Goal: Contribute content: Contribute content

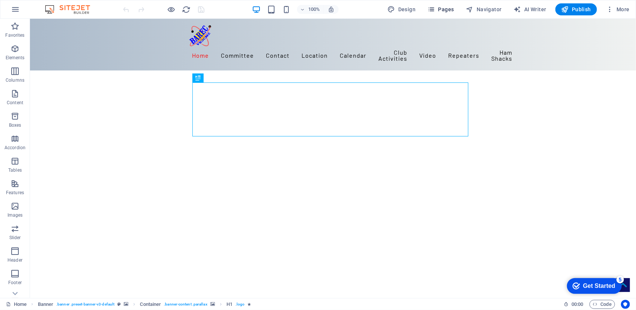
click at [447, 11] on span "Pages" at bounding box center [441, 10] width 26 height 8
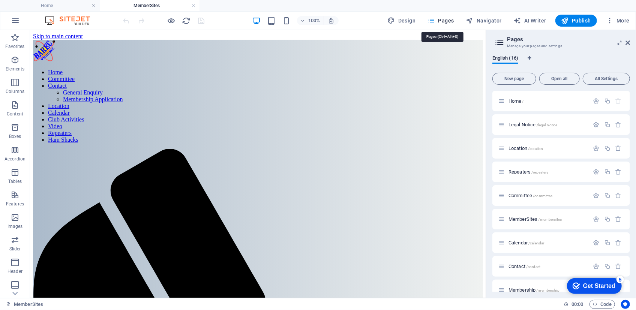
click at [446, 20] on span "Pages" at bounding box center [441, 21] width 26 height 8
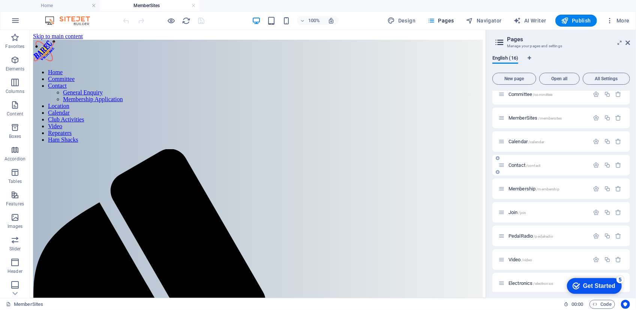
scroll to position [102, 0]
click at [521, 236] on span "Activities /activities" at bounding box center [527, 239] width 37 height 6
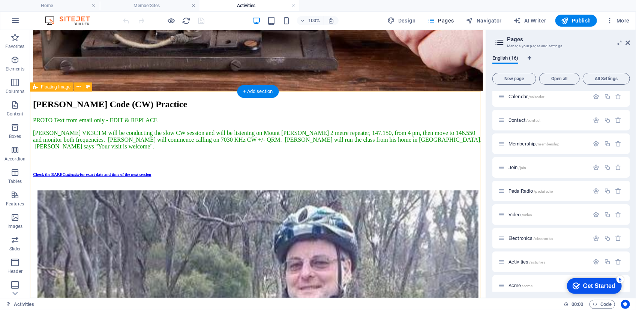
scroll to position [1974, 0]
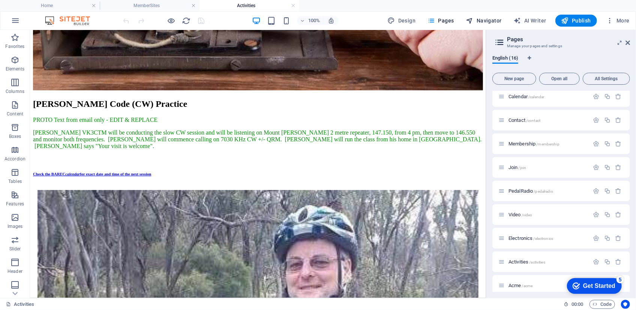
click at [0, 0] on span "Navigator" at bounding box center [0, 0] width 0 height 0
select select "16125350-en"
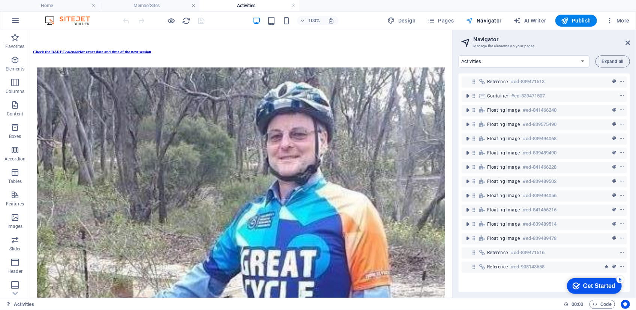
scroll to position [1974, 0]
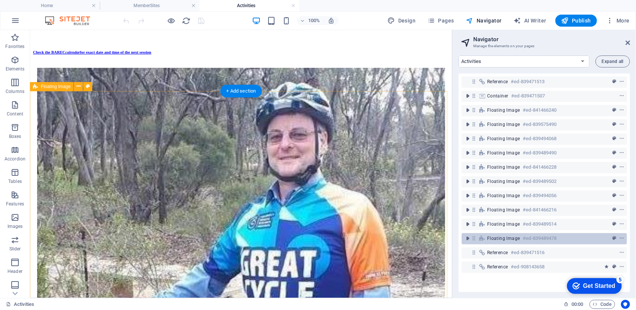
click at [502, 238] on span "Floating Image" at bounding box center [503, 239] width 33 height 6
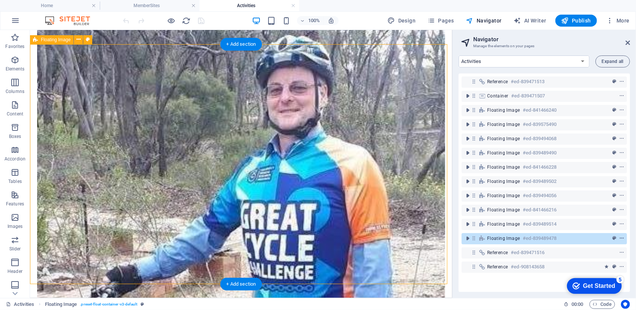
click at [620, 239] on icon "context-menu" at bounding box center [621, 238] width 5 height 5
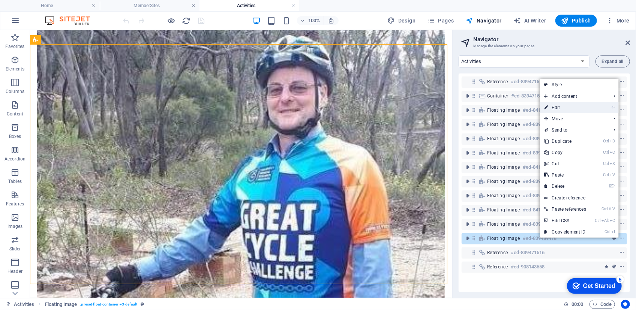
click at [556, 106] on link "⏎ Edit" at bounding box center [565, 107] width 51 height 11
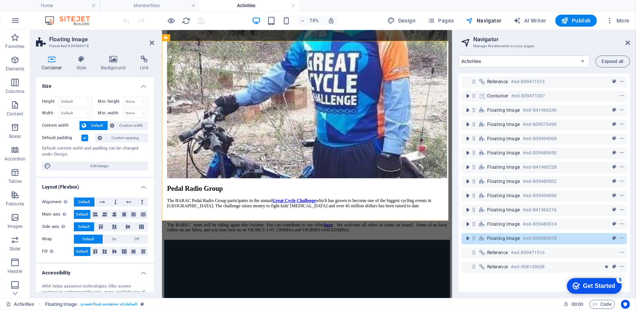
scroll to position [0, 0]
click at [80, 58] on icon at bounding box center [81, 60] width 21 height 8
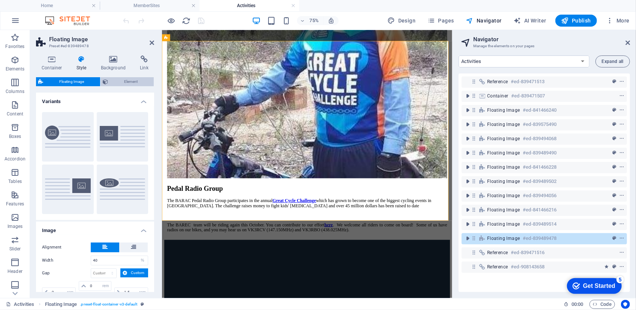
click at [128, 81] on span "Element" at bounding box center [130, 81] width 41 height 9
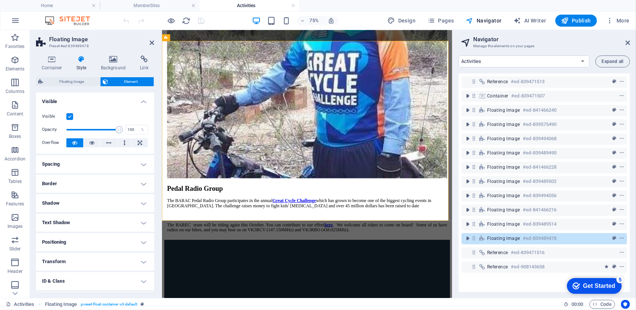
click at [72, 115] on label at bounding box center [69, 116] width 7 height 7
click at [0, 0] on input "Visible" at bounding box center [0, 0] width 0 height 0
click at [150, 43] on icon at bounding box center [152, 43] width 5 height 6
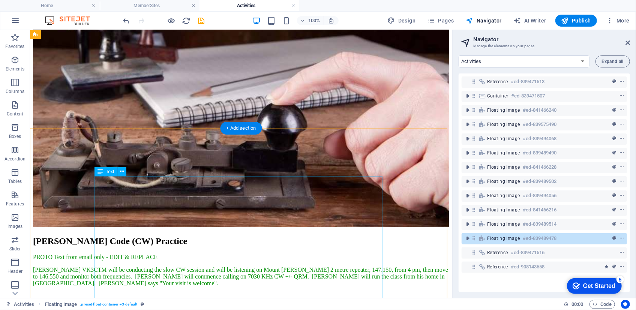
scroll to position [1714, 0]
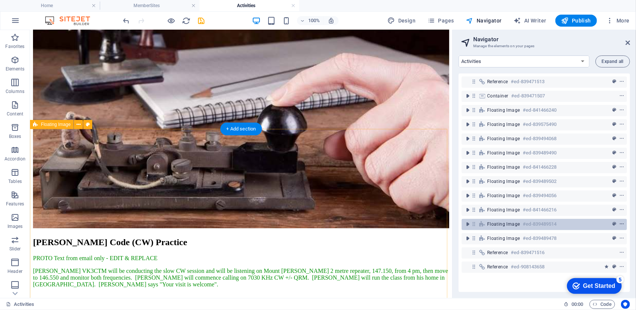
click at [619, 222] on icon "context-menu" at bounding box center [621, 224] width 5 height 5
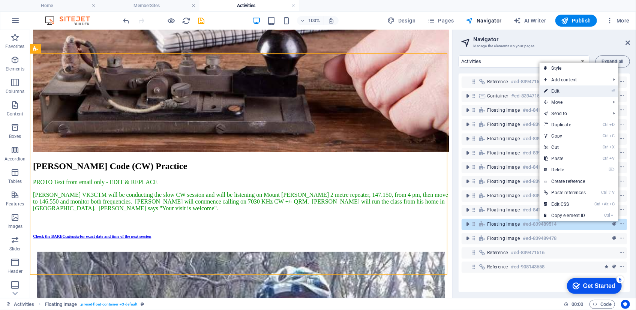
click at [558, 90] on link "⏎ Edit" at bounding box center [565, 91] width 51 height 11
select select "%"
select select "rem"
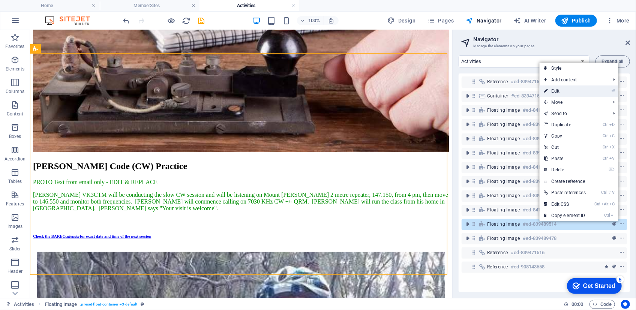
select select "rem"
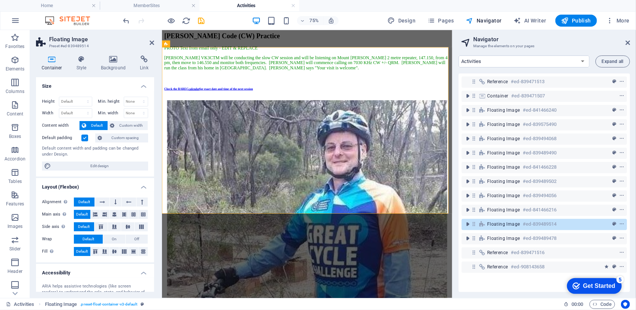
scroll to position [1790, 0]
click at [82, 61] on icon at bounding box center [81, 60] width 21 height 8
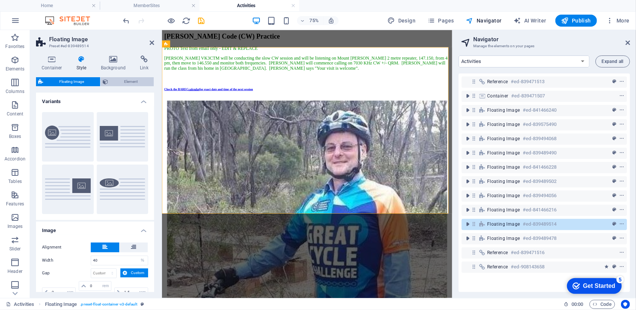
click at [135, 80] on span "Element" at bounding box center [130, 81] width 41 height 9
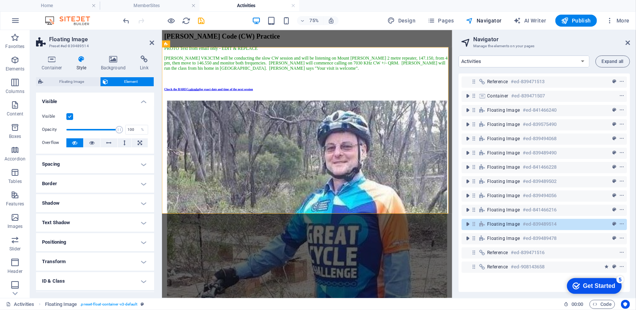
click at [71, 115] on label at bounding box center [69, 116] width 7 height 7
click at [0, 0] on input "Visible" at bounding box center [0, 0] width 0 height 0
click at [152, 41] on icon at bounding box center [152, 43] width 5 height 6
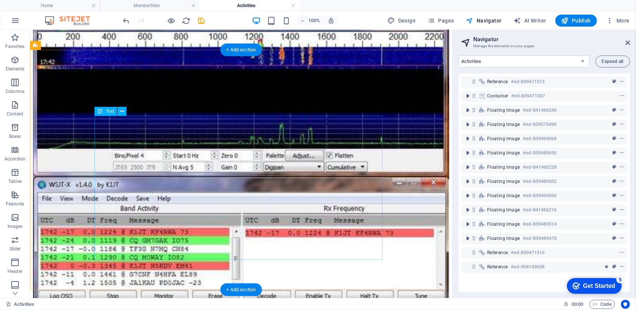
scroll to position [733, 0]
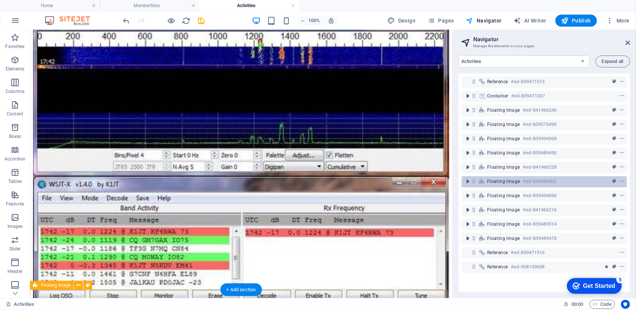
click at [506, 181] on span "Floating Image" at bounding box center [503, 182] width 33 height 6
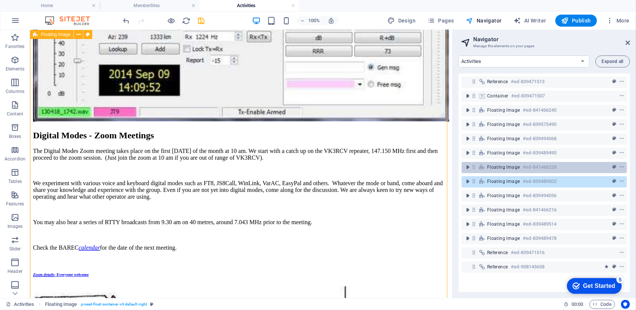
click at [499, 168] on span "Floating Image" at bounding box center [503, 167] width 33 height 6
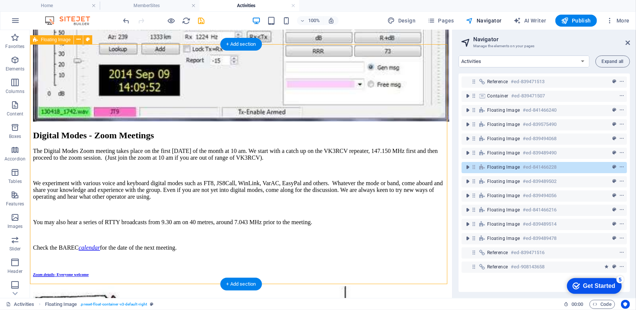
scroll to position [739, 0]
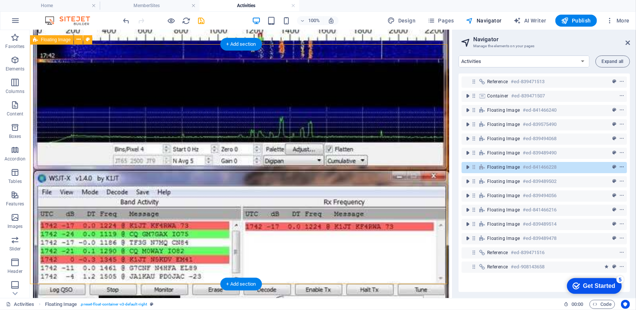
click at [619, 167] on icon "context-menu" at bounding box center [621, 167] width 5 height 5
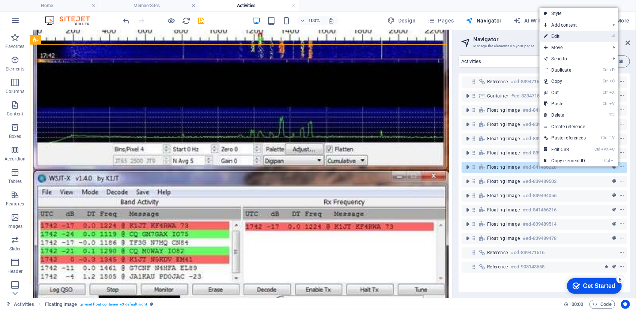
click at [560, 36] on link "⏎ Edit" at bounding box center [565, 36] width 51 height 11
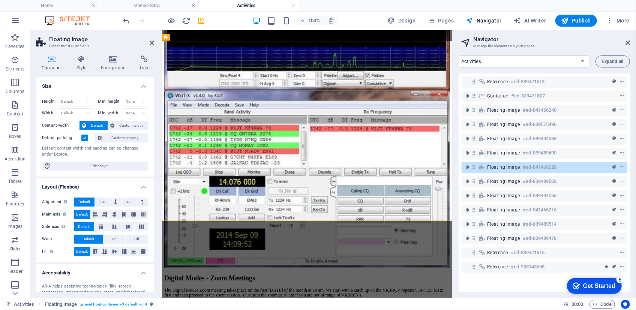
select select "%"
select select "rem"
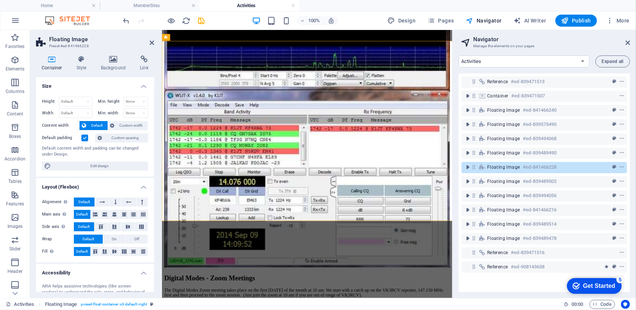
select select "preset-float-container-v3-default-right"
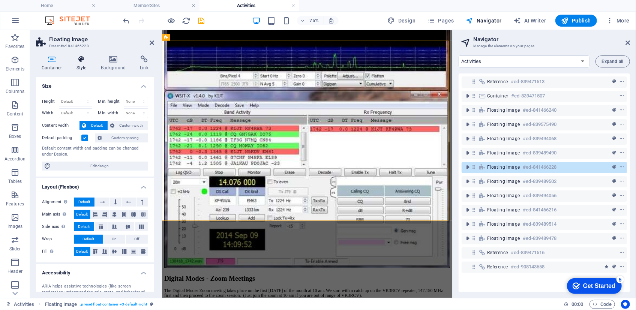
click at [80, 61] on icon at bounding box center [81, 60] width 21 height 8
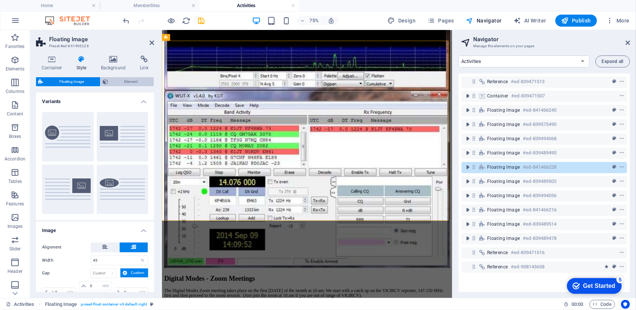
click at [125, 79] on span "Element" at bounding box center [130, 81] width 41 height 9
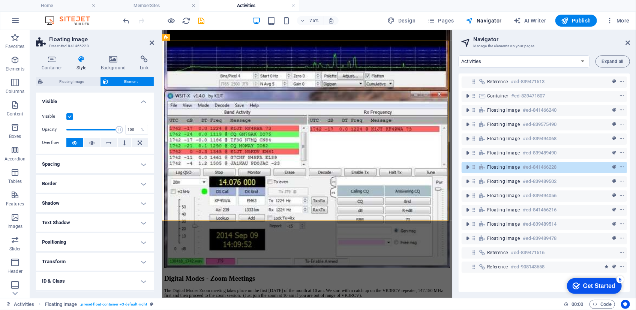
click at [68, 115] on label at bounding box center [69, 116] width 7 height 7
click at [0, 0] on input "Visible" at bounding box center [0, 0] width 0 height 0
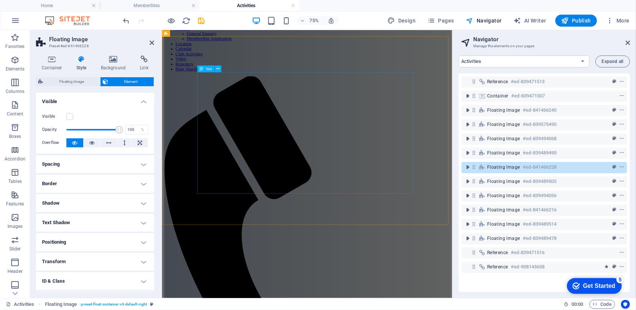
scroll to position [57, 0]
click at [152, 42] on icon at bounding box center [152, 43] width 5 height 6
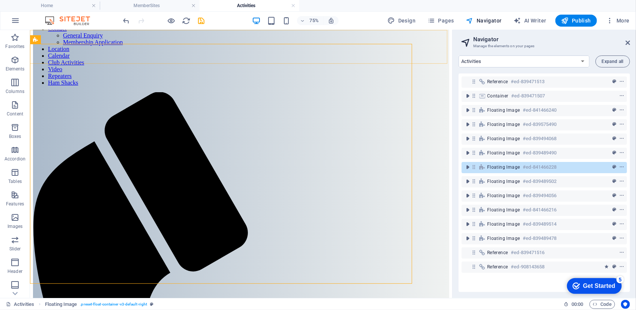
scroll to position [739, 0]
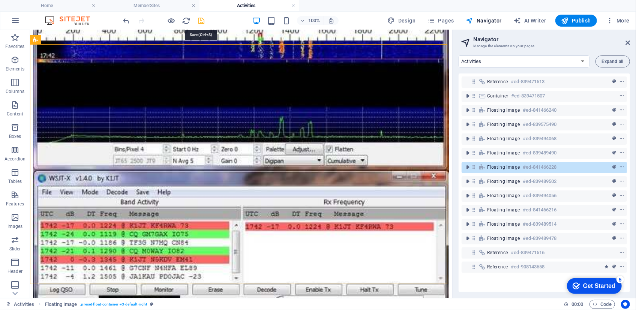
click at [0, 0] on icon "save" at bounding box center [0, 0] width 0 height 0
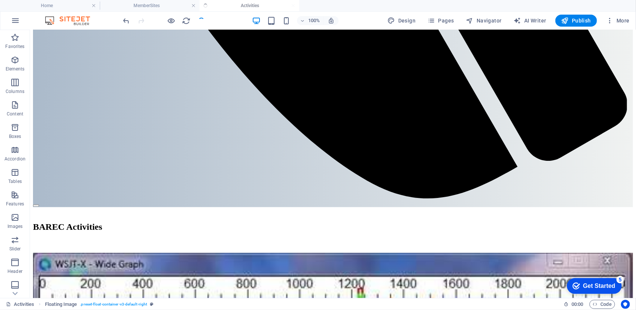
scroll to position [740, 0]
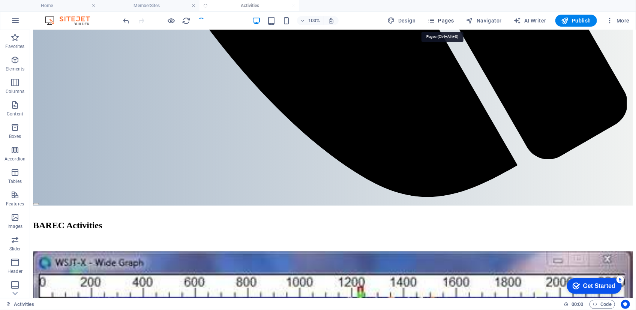
click at [445, 19] on span "Pages" at bounding box center [441, 21] width 26 height 8
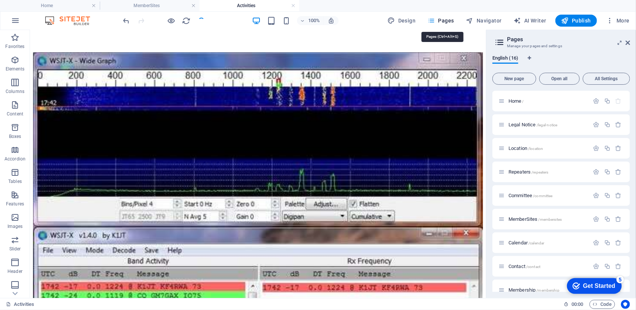
scroll to position [739, 0]
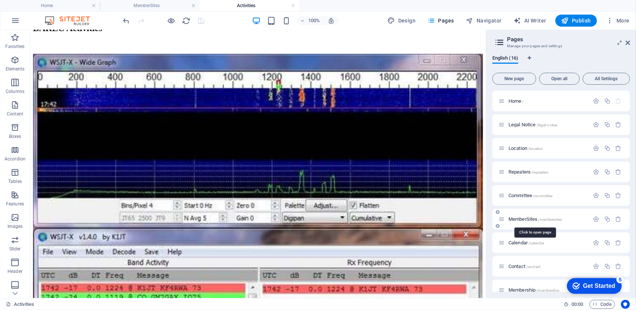
click at [527, 218] on span "MemberSites /membersites" at bounding box center [535, 219] width 53 height 6
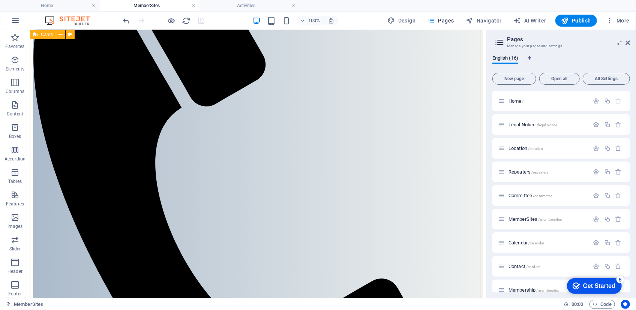
scroll to position [237, 0]
click at [490, 20] on span "Navigator" at bounding box center [484, 21] width 36 height 8
select select "16123372-en"
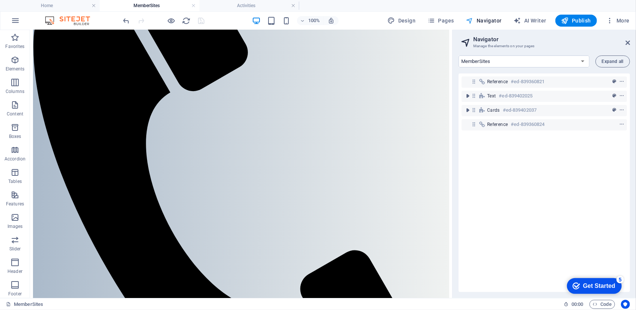
scroll to position [236, 0]
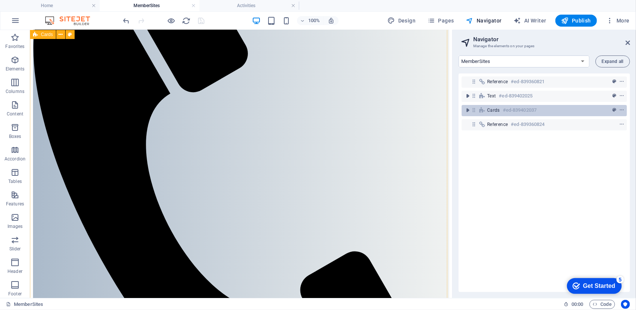
click at [466, 105] on div "Cards #ed-839402037" at bounding box center [544, 110] width 165 height 11
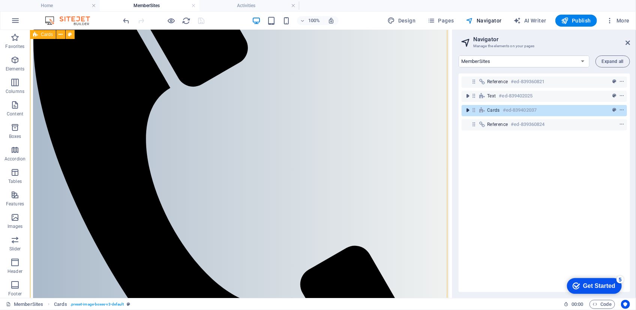
click at [467, 109] on icon "toggle-expand" at bounding box center [468, 111] width 8 height 8
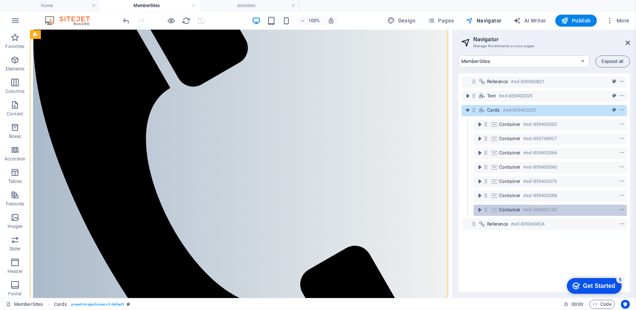
click at [508, 208] on span "Container" at bounding box center [509, 210] width 21 height 6
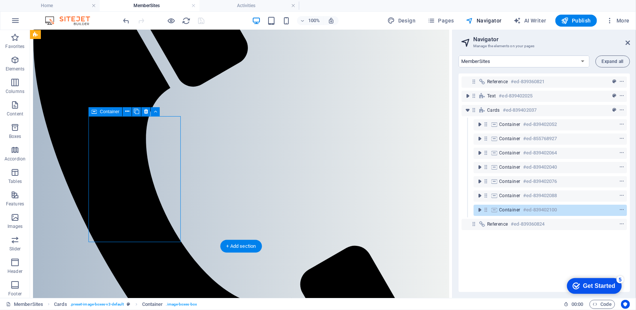
scroll to position [452, 0]
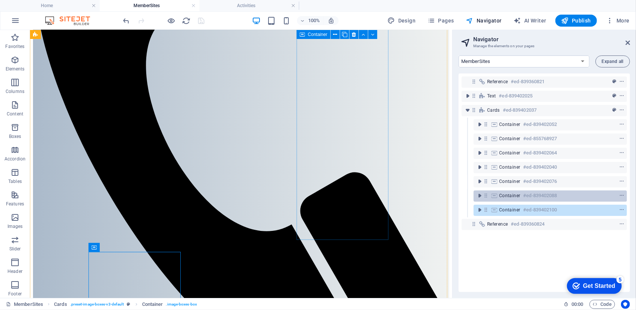
click at [506, 195] on span "Container" at bounding box center [509, 196] width 21 height 6
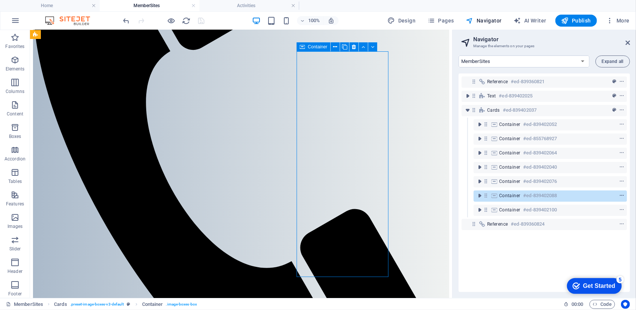
click at [621, 194] on icon "context-menu" at bounding box center [621, 195] width 5 height 5
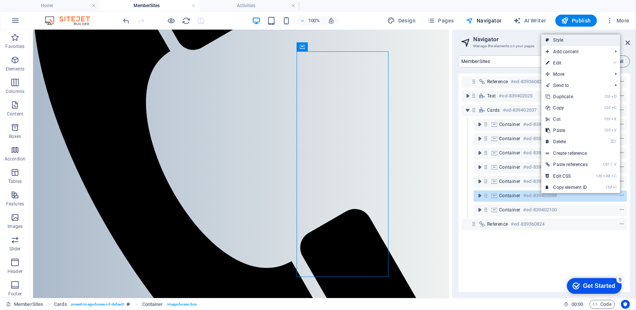
drag, startPoint x: 554, startPoint y: 38, endPoint x: 91, endPoint y: 32, distance: 462.4
click at [554, 38] on link "Style" at bounding box center [581, 40] width 79 height 11
select select "rem"
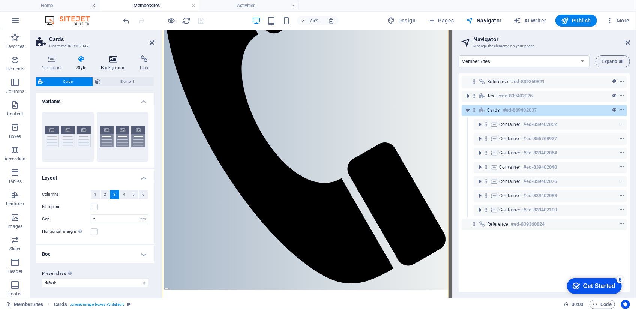
scroll to position [278, 0]
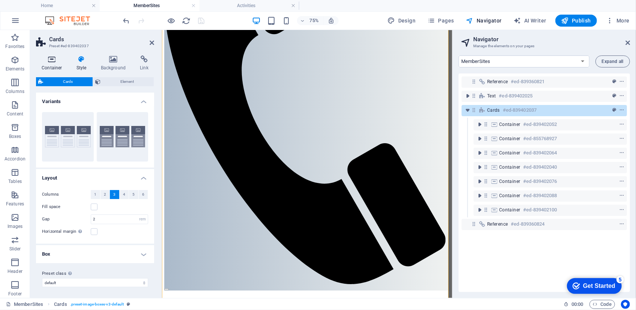
click at [53, 60] on icon at bounding box center [52, 60] width 32 height 8
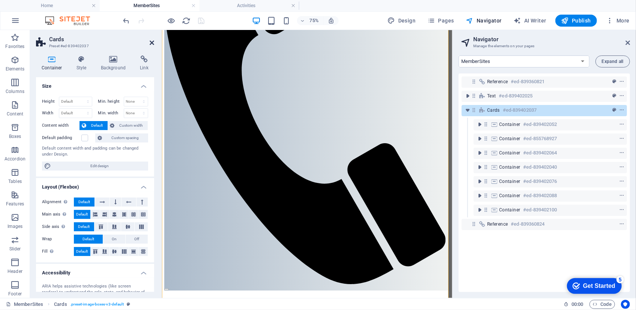
click at [152, 41] on icon at bounding box center [152, 43] width 5 height 6
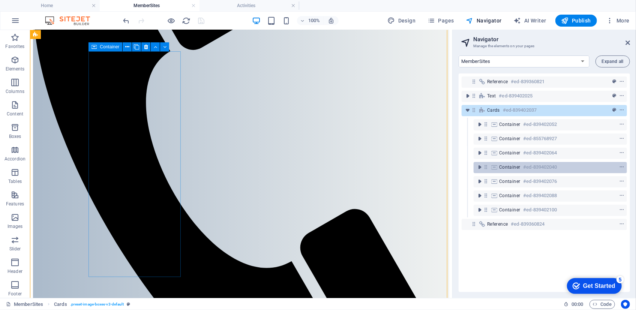
click at [508, 167] on span "Container" at bounding box center [509, 167] width 21 height 6
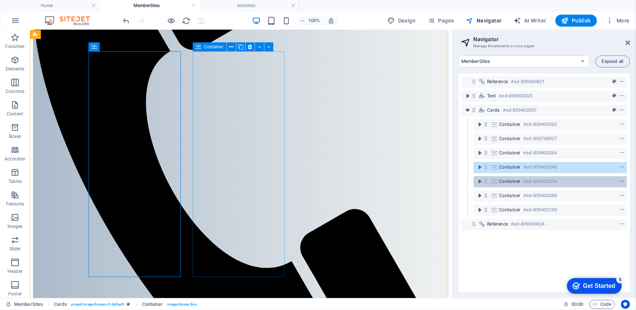
click at [507, 179] on span "Container" at bounding box center [509, 182] width 21 height 6
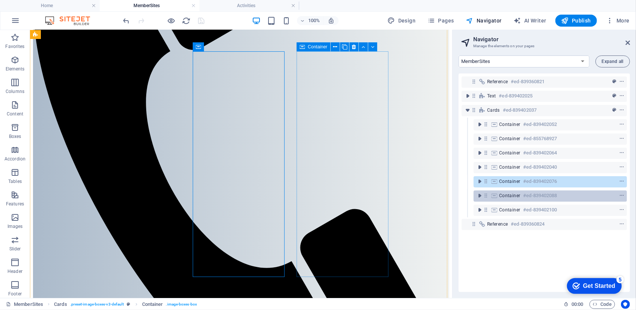
click at [506, 194] on span "Container" at bounding box center [509, 196] width 21 height 6
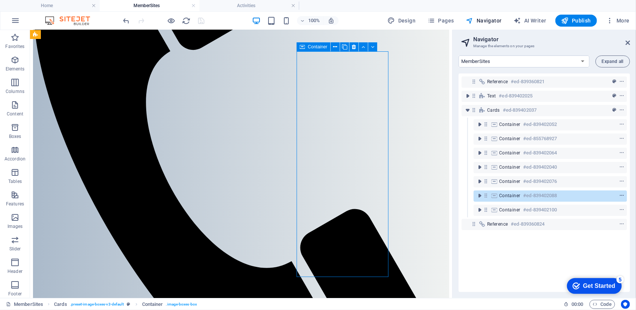
click at [621, 195] on icon "context-menu" at bounding box center [621, 195] width 5 height 5
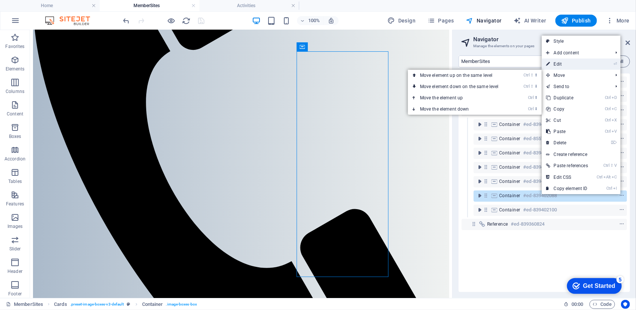
click at [559, 65] on link "⏎ Edit" at bounding box center [567, 64] width 51 height 11
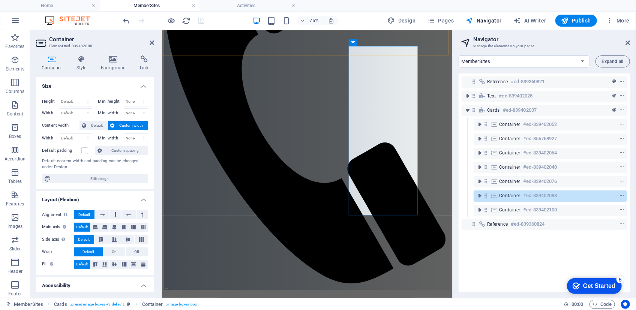
scroll to position [278, 0]
click at [84, 63] on icon at bounding box center [81, 60] width 21 height 8
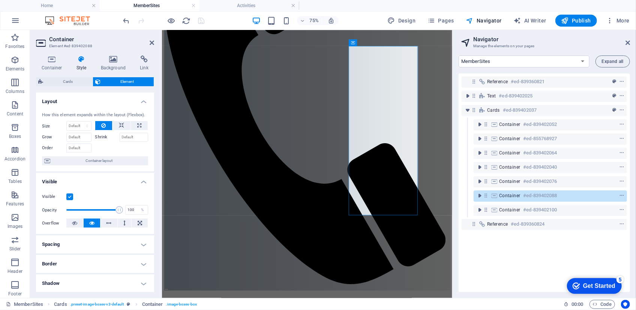
click at [67, 195] on label at bounding box center [69, 197] width 7 height 7
click at [0, 0] on input "Visible" at bounding box center [0, 0] width 0 height 0
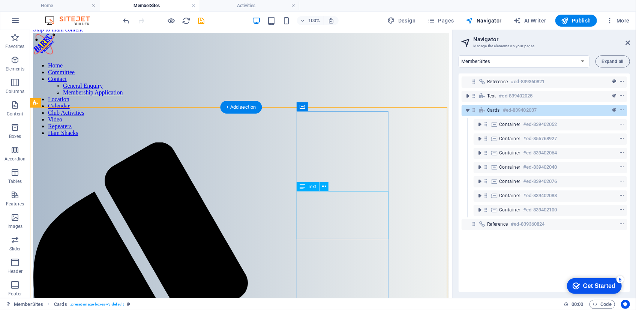
scroll to position [6, 0]
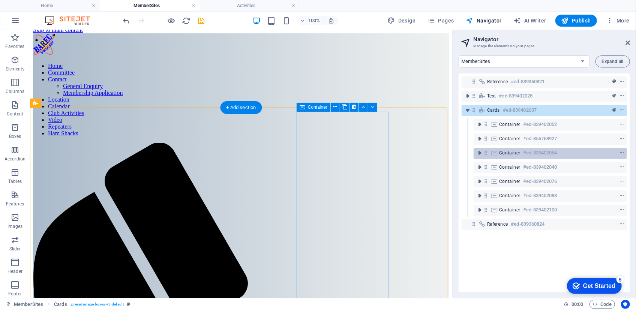
click at [507, 154] on span "Container" at bounding box center [509, 153] width 21 height 6
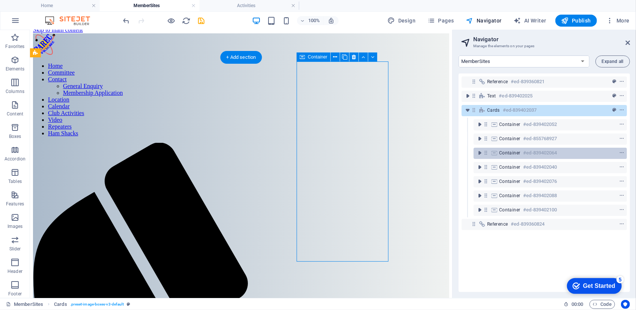
scroll to position [56, 0]
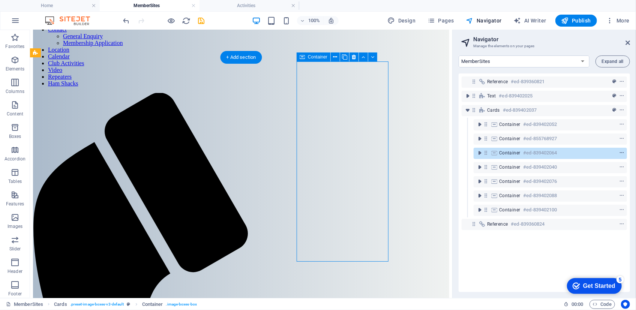
click at [621, 152] on icon "context-menu" at bounding box center [621, 152] width 5 height 5
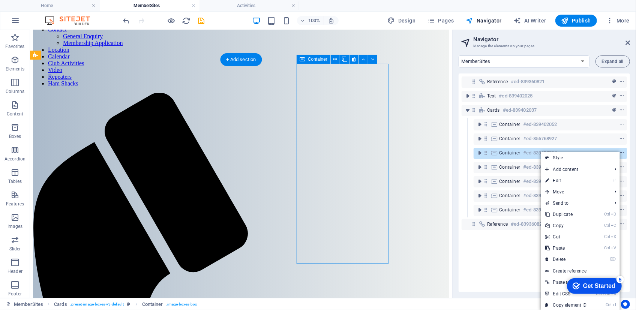
scroll to position [54, 0]
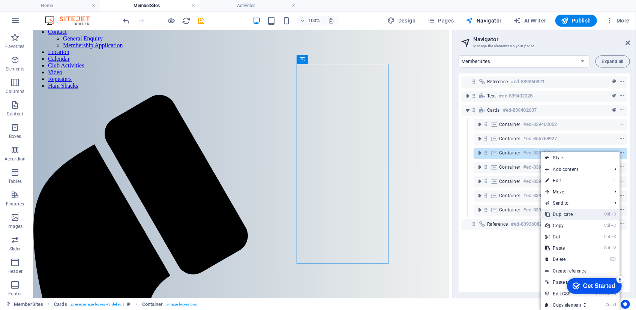
click at [563, 215] on link "Ctrl D Duplicate" at bounding box center [566, 214] width 51 height 11
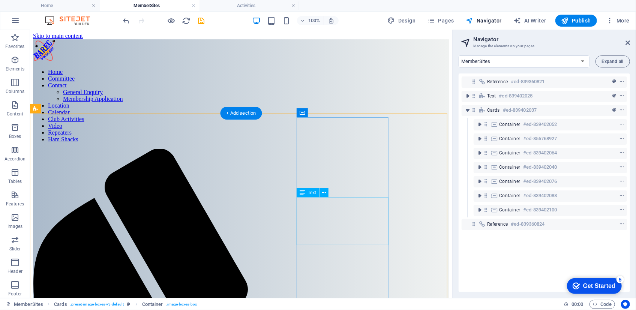
scroll to position [0, 0]
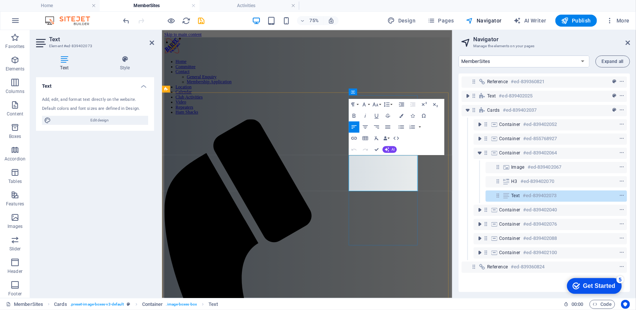
drag, startPoint x: 474, startPoint y: 239, endPoint x: 410, endPoint y: 198, distance: 75.2
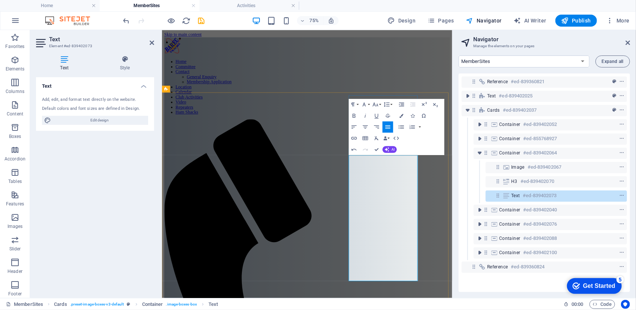
click at [352, 126] on icon "button" at bounding box center [354, 127] width 7 height 7
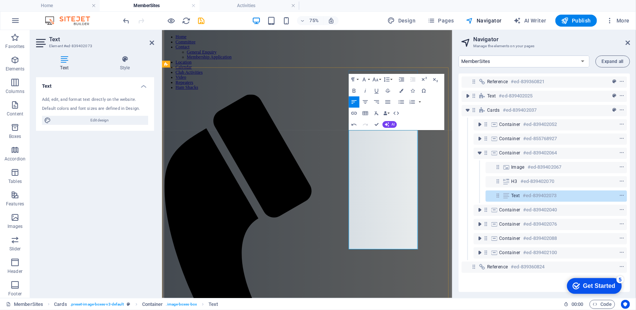
scroll to position [33, 0]
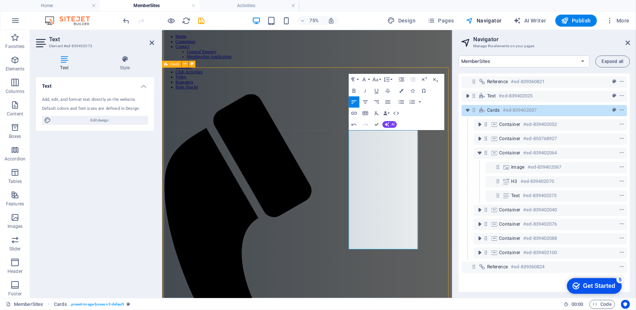
scroll to position [34, 0]
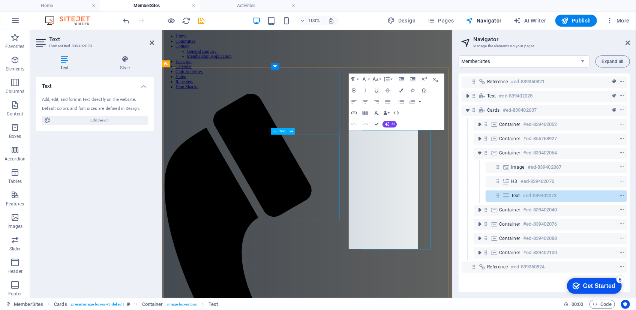
scroll to position [34, 0]
click at [367, 80] on icon "button" at bounding box center [364, 79] width 7 height 7
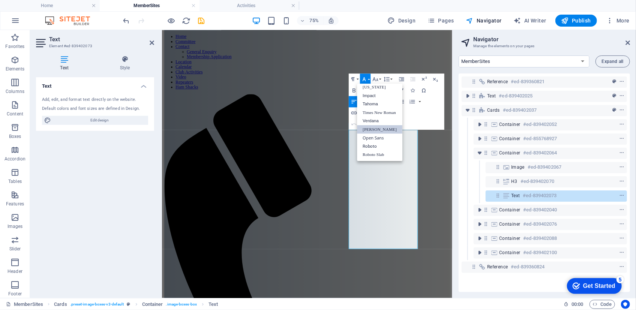
scroll to position [15, 0]
click at [367, 80] on icon "button" at bounding box center [364, 79] width 7 height 7
click at [380, 79] on button "Font Size" at bounding box center [376, 79] width 11 height 11
click at [378, 122] on link "12" at bounding box center [376, 124] width 20 height 9
drag, startPoint x: 449, startPoint y: 310, endPoint x: 417, endPoint y: 171, distance: 142.6
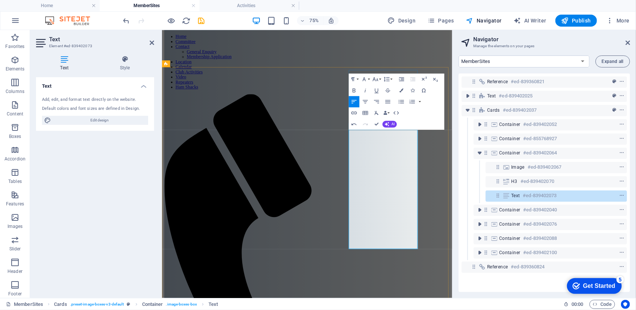
click at [380, 79] on button "Font Size" at bounding box center [376, 79] width 11 height 11
click at [373, 123] on link "12" at bounding box center [376, 124] width 20 height 9
click at [380, 80] on button "Font Size" at bounding box center [376, 79] width 11 height 11
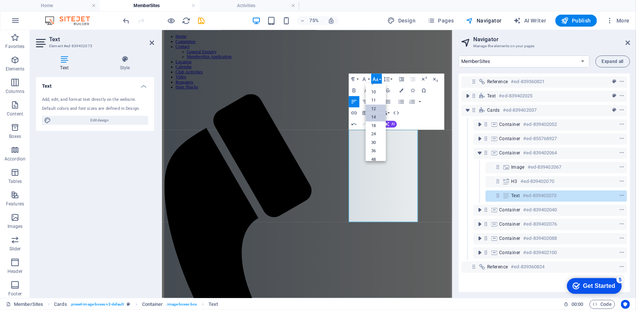
scroll to position [20, 0]
click at [376, 117] on link "14" at bounding box center [376, 117] width 20 height 9
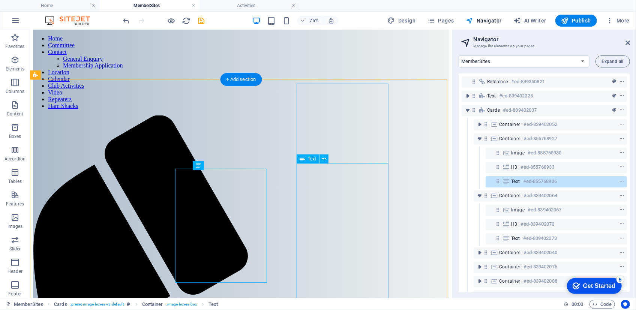
scroll to position [34, 0]
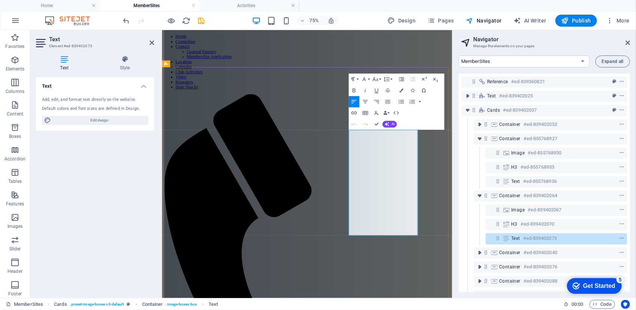
drag, startPoint x: 480, startPoint y: 292, endPoint x: 413, endPoint y: 169, distance: 140.3
click at [380, 78] on button "Font Size" at bounding box center [376, 79] width 11 height 11
click at [374, 124] on link "12" at bounding box center [376, 124] width 20 height 9
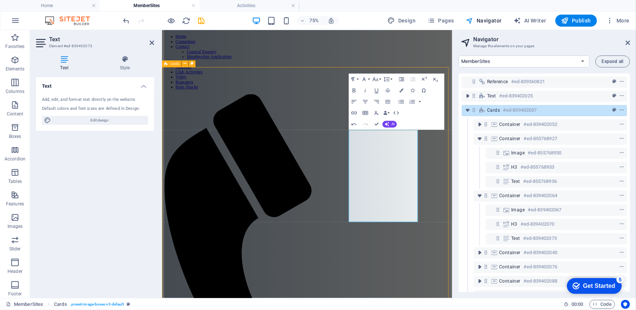
scroll to position [34, 0]
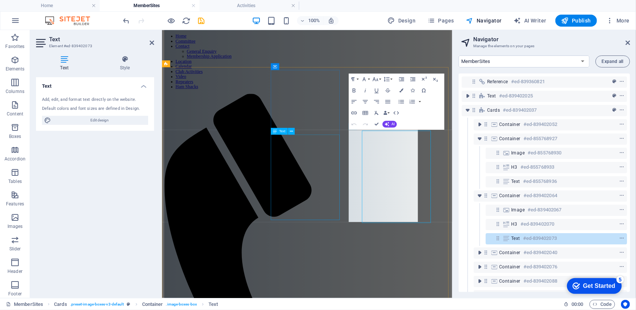
scroll to position [34, 0]
drag, startPoint x: 453, startPoint y: 277, endPoint x: 406, endPoint y: 166, distance: 121.0
click at [389, 77] on icon "button" at bounding box center [387, 79] width 6 height 5
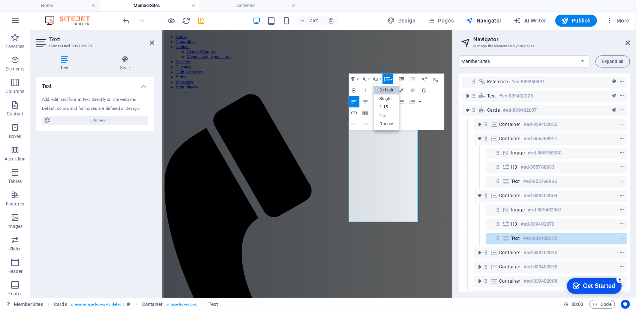
scroll to position [0, 0]
click at [386, 97] on link "Single" at bounding box center [386, 99] width 25 height 9
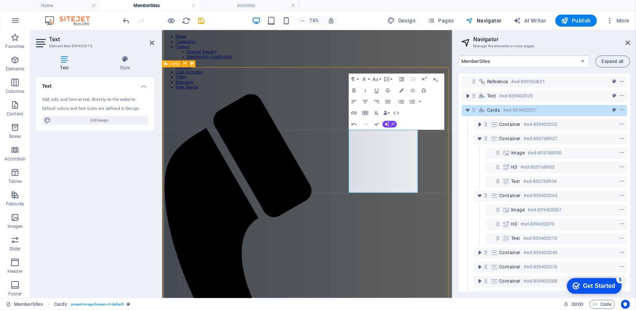
scroll to position [34, 0]
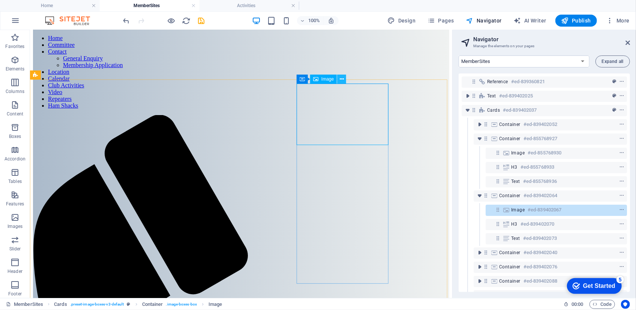
click at [0, 0] on icon at bounding box center [0, 0] width 0 height 0
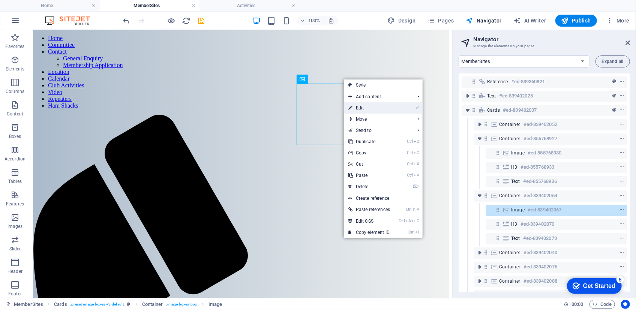
click at [362, 108] on link "⏎ Edit" at bounding box center [369, 107] width 51 height 11
select select "%"
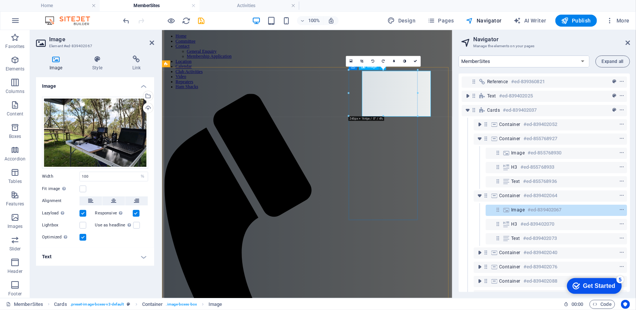
scroll to position [34, 0]
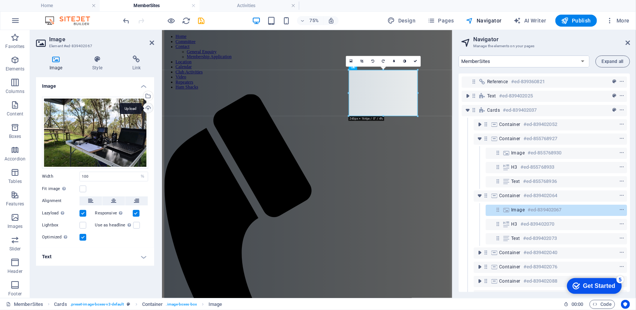
click at [149, 106] on div "Upload" at bounding box center [147, 108] width 11 height 11
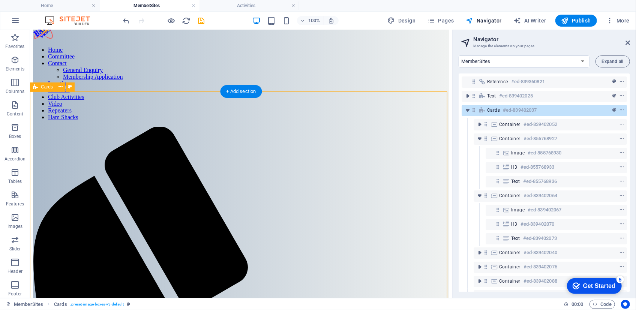
scroll to position [22, 0]
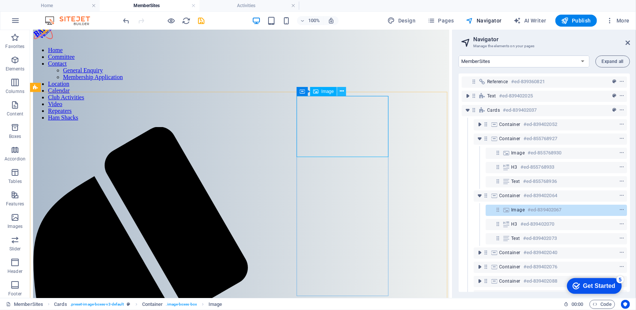
click at [0, 0] on icon at bounding box center [0, 0] width 0 height 0
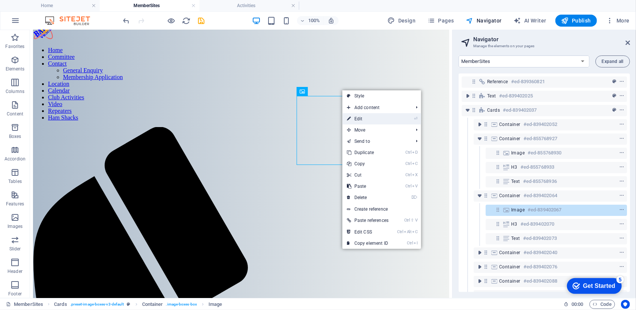
click at [357, 117] on link "⏎ Edit" at bounding box center [367, 118] width 51 height 11
select select "%"
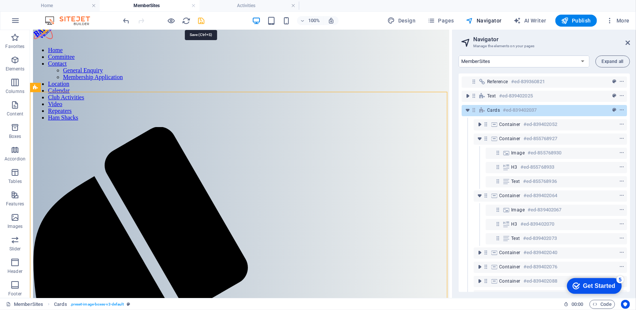
click at [201, 21] on icon "save" at bounding box center [201, 21] width 9 height 9
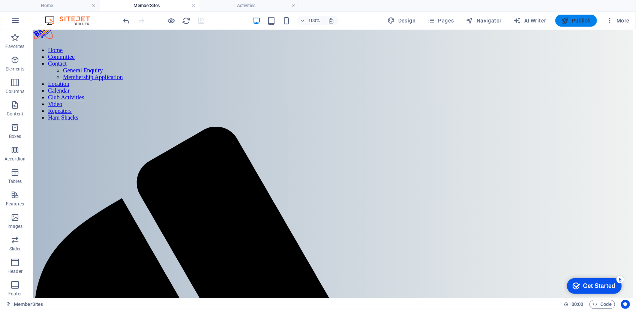
click at [582, 20] on span "Publish" at bounding box center [576, 21] width 30 height 8
